Goal: Task Accomplishment & Management: Use online tool/utility

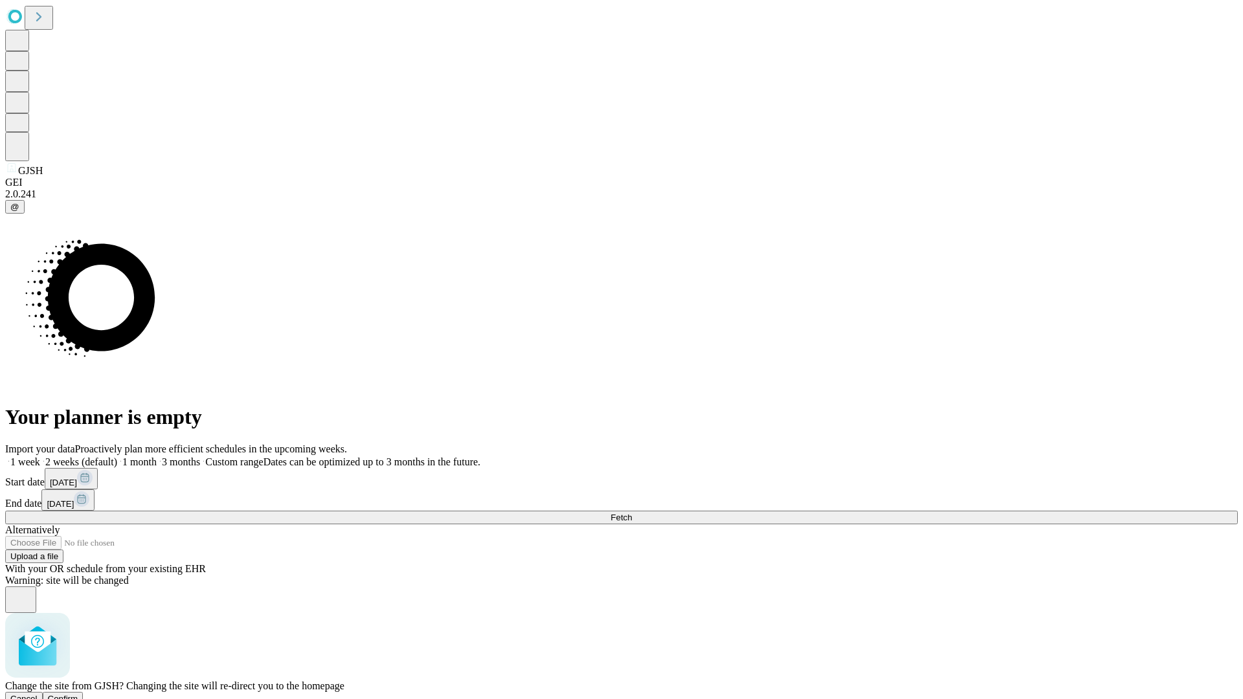
click at [78, 694] on span "Confirm" at bounding box center [63, 699] width 30 height 10
click at [40, 456] on label "1 week" at bounding box center [22, 461] width 35 height 11
click at [632, 513] on span "Fetch" at bounding box center [621, 518] width 21 height 10
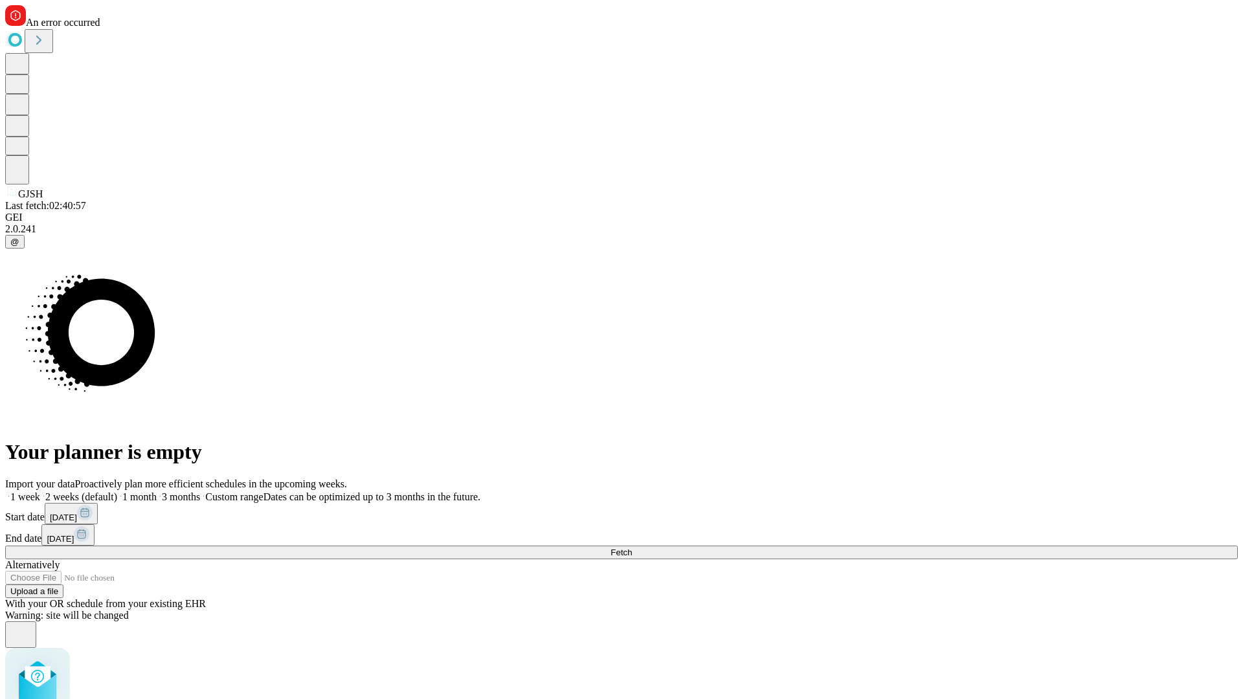
click at [40, 491] on label "1 week" at bounding box center [22, 496] width 35 height 11
click at [632, 548] on span "Fetch" at bounding box center [621, 553] width 21 height 10
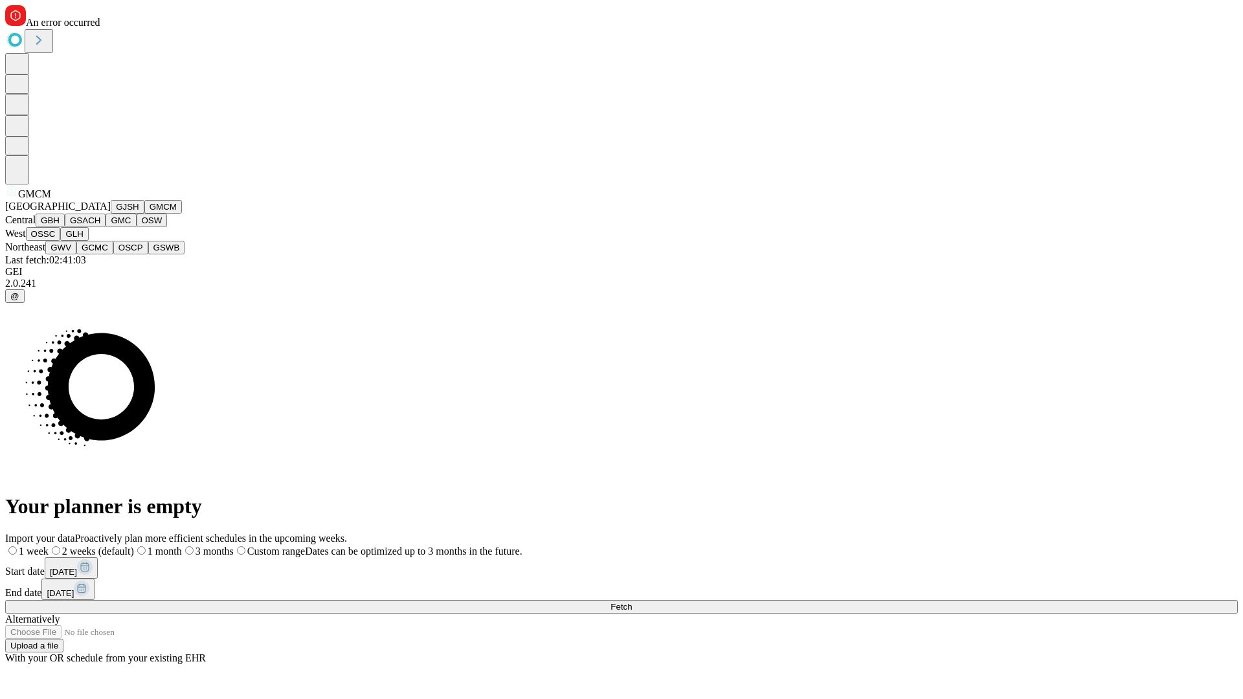
click at [65, 227] on button "GBH" at bounding box center [50, 221] width 29 height 14
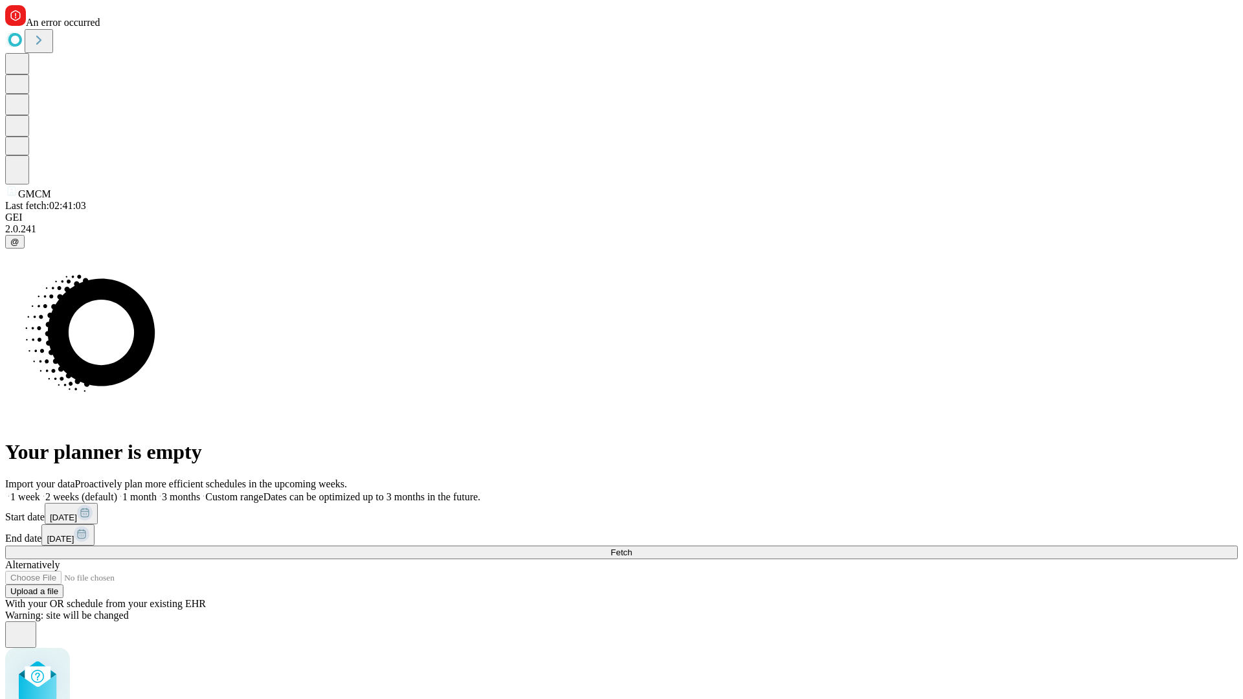
click at [40, 491] on label "1 week" at bounding box center [22, 496] width 35 height 11
click at [632, 548] on span "Fetch" at bounding box center [621, 553] width 21 height 10
click at [40, 491] on label "1 week" at bounding box center [22, 496] width 35 height 11
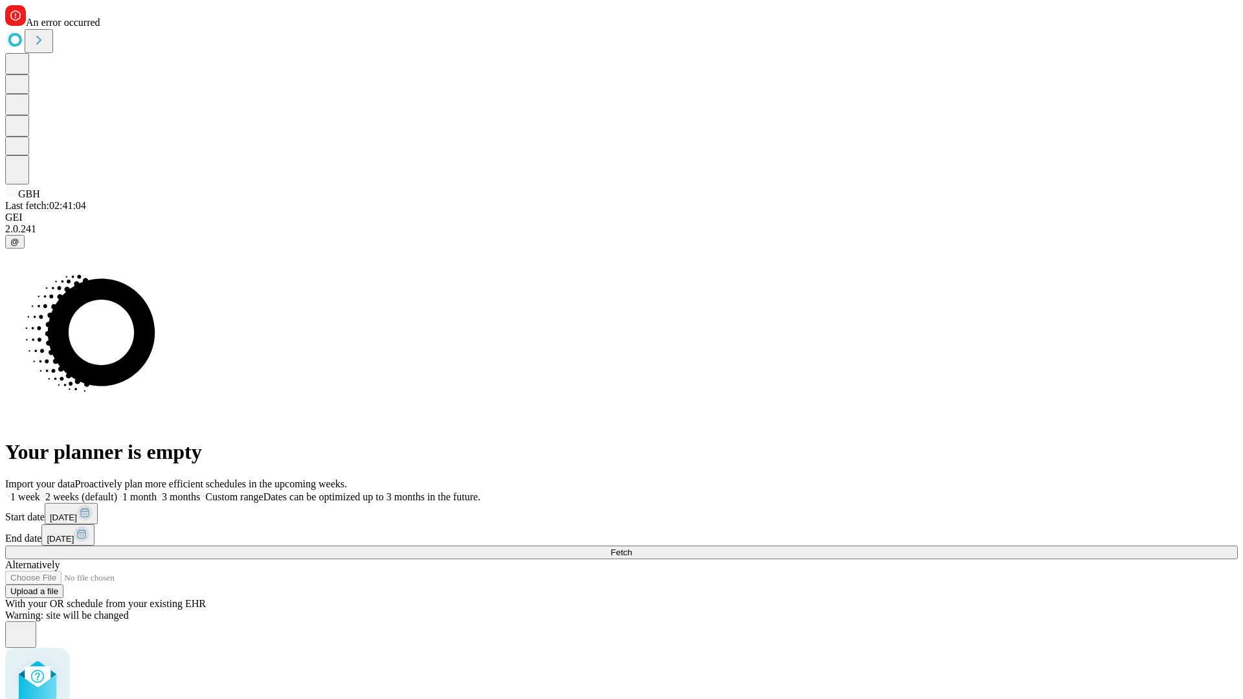
click at [632, 548] on span "Fetch" at bounding box center [621, 553] width 21 height 10
click at [40, 491] on label "1 week" at bounding box center [22, 496] width 35 height 11
click at [632, 548] on span "Fetch" at bounding box center [621, 553] width 21 height 10
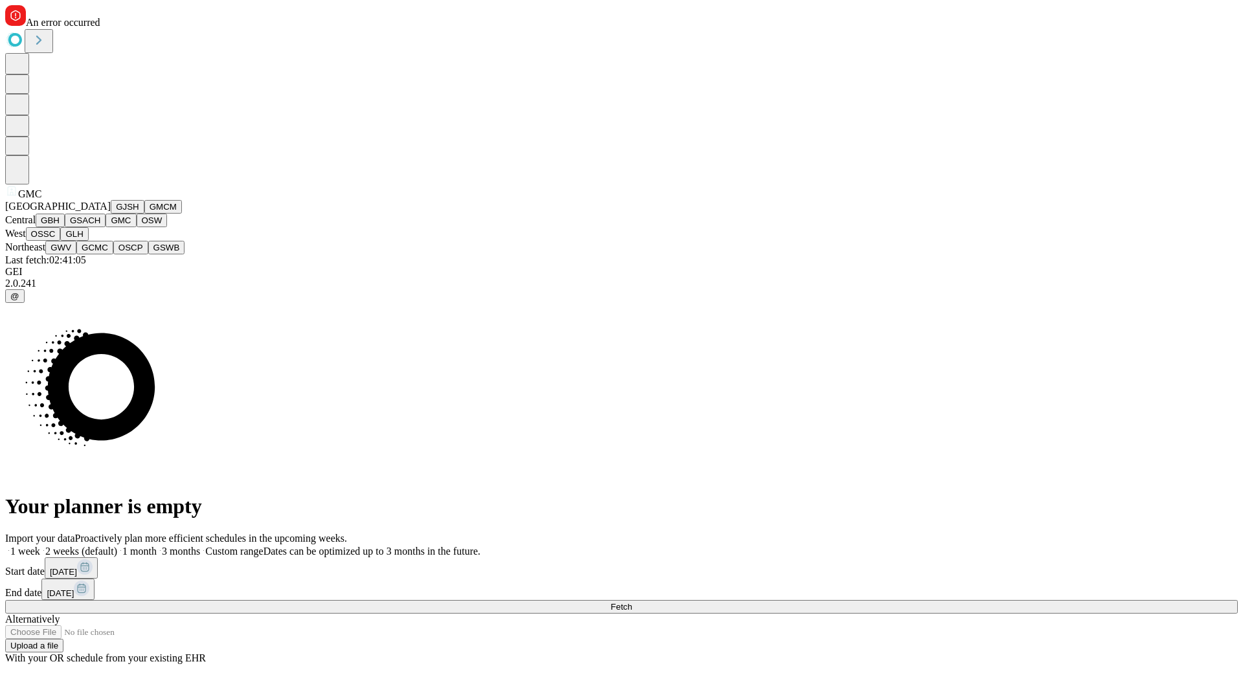
click at [137, 227] on button "OSW" at bounding box center [152, 221] width 31 height 14
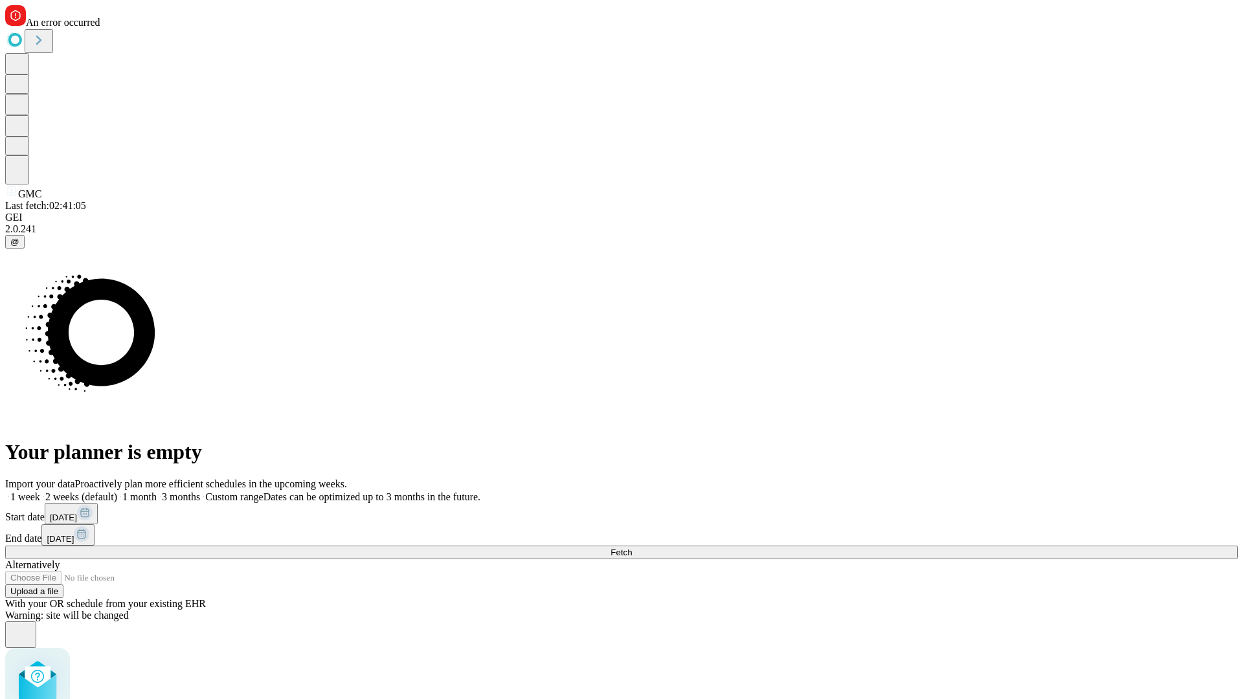
click at [40, 491] on label "1 week" at bounding box center [22, 496] width 35 height 11
click at [632, 548] on span "Fetch" at bounding box center [621, 553] width 21 height 10
click at [40, 491] on label "1 week" at bounding box center [22, 496] width 35 height 11
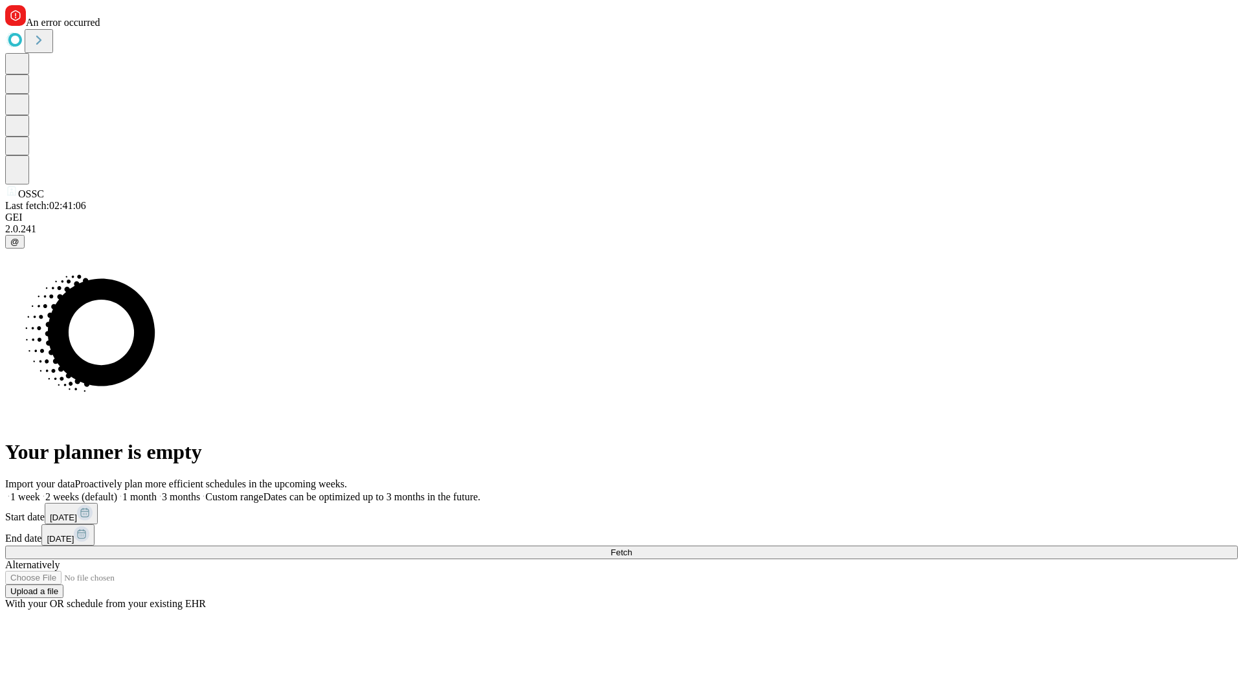
click at [632, 548] on span "Fetch" at bounding box center [621, 553] width 21 height 10
click at [40, 491] on label "1 week" at bounding box center [22, 496] width 35 height 11
click at [632, 548] on span "Fetch" at bounding box center [621, 553] width 21 height 10
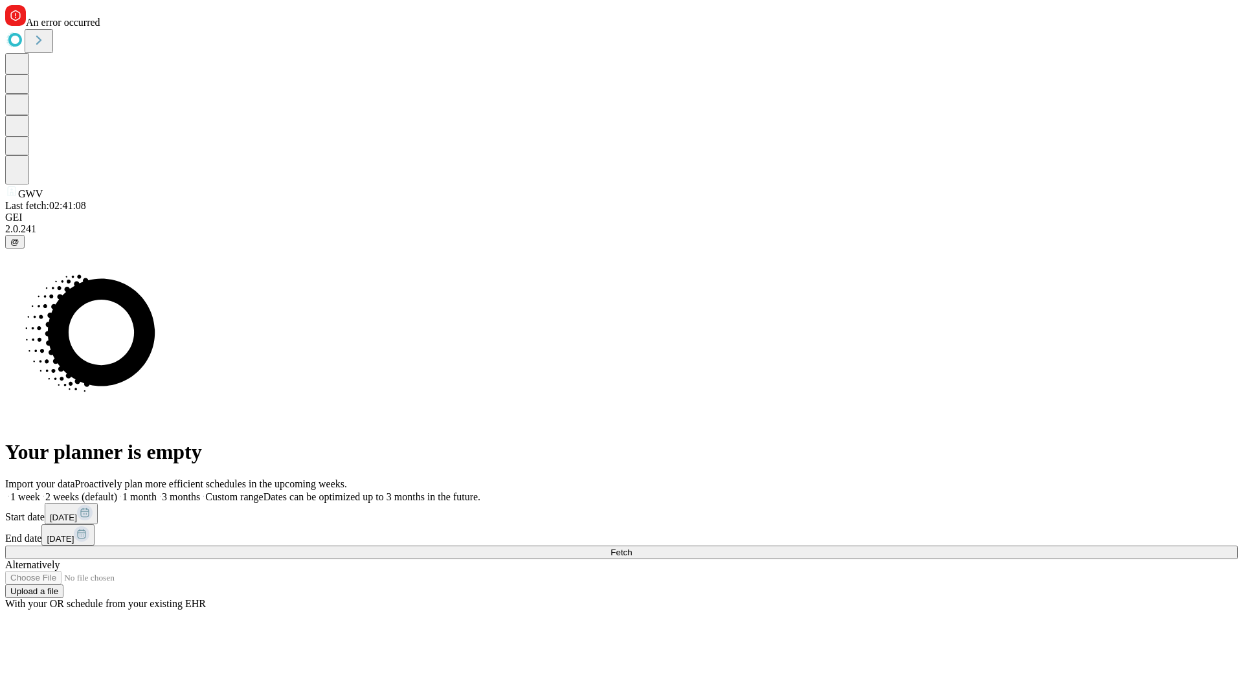
click at [40, 491] on label "1 week" at bounding box center [22, 496] width 35 height 11
click at [632, 548] on span "Fetch" at bounding box center [621, 553] width 21 height 10
click at [40, 491] on label "1 week" at bounding box center [22, 496] width 35 height 11
click at [632, 548] on span "Fetch" at bounding box center [621, 553] width 21 height 10
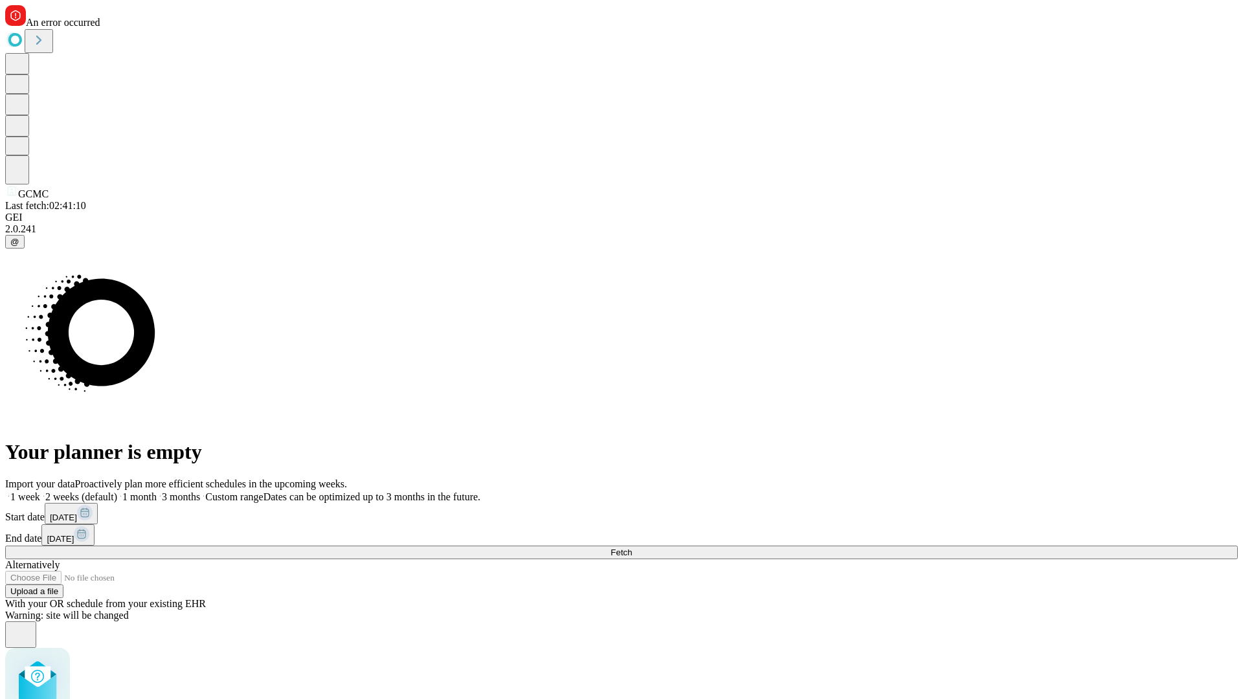
click at [40, 491] on label "1 week" at bounding box center [22, 496] width 35 height 11
click at [632, 548] on span "Fetch" at bounding box center [621, 553] width 21 height 10
click at [40, 491] on label "1 week" at bounding box center [22, 496] width 35 height 11
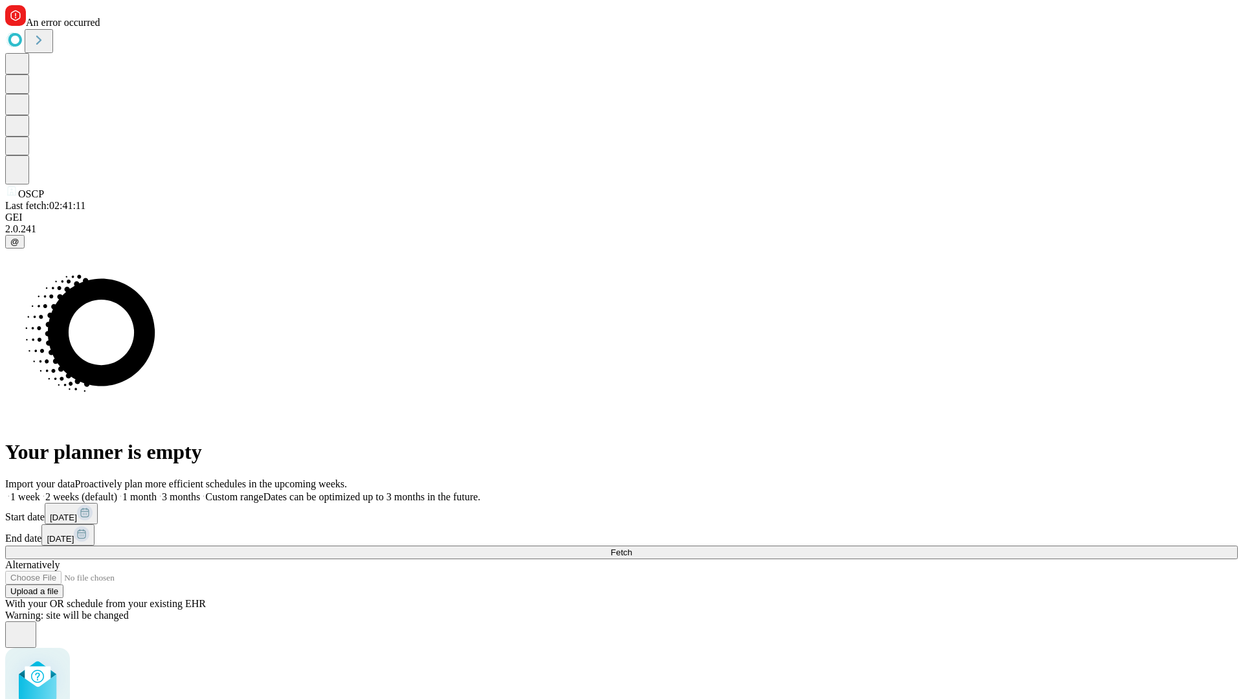
click at [632, 548] on span "Fetch" at bounding box center [621, 553] width 21 height 10
